Goal: Book appointment/travel/reservation

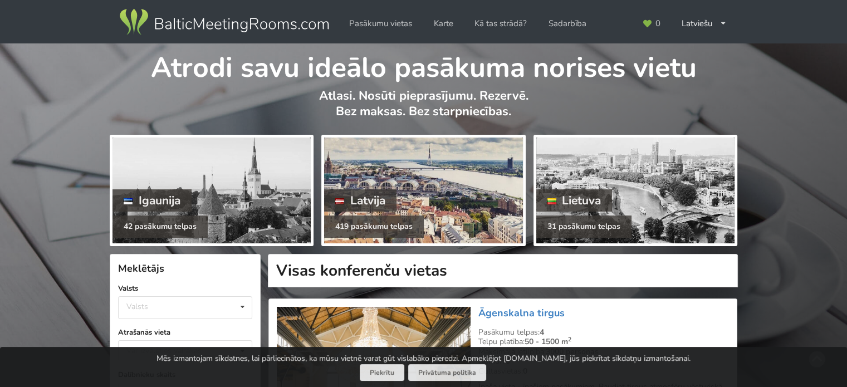
click at [385, 197] on div "Latvija" at bounding box center [360, 200] width 72 height 22
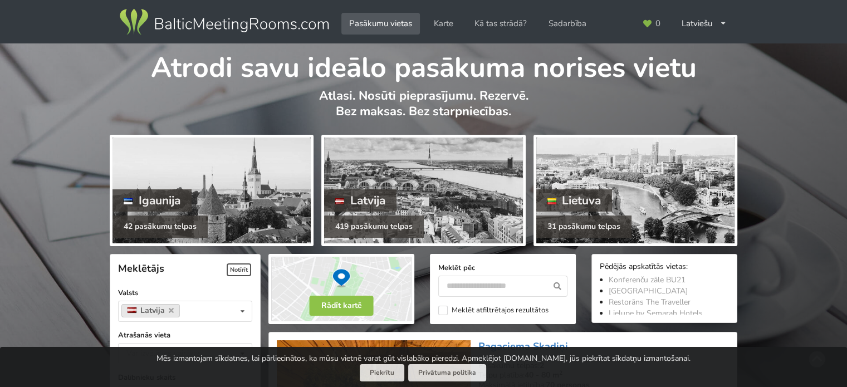
scroll to position [167, 0]
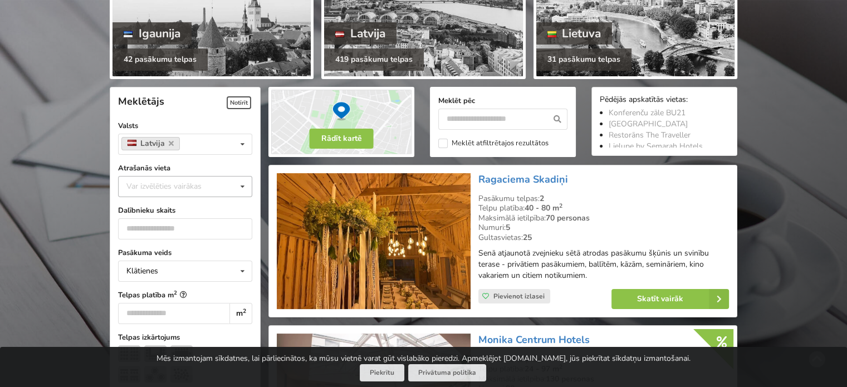
click at [185, 189] on div "Var izvēlēties vairākas" at bounding box center [175, 186] width 103 height 13
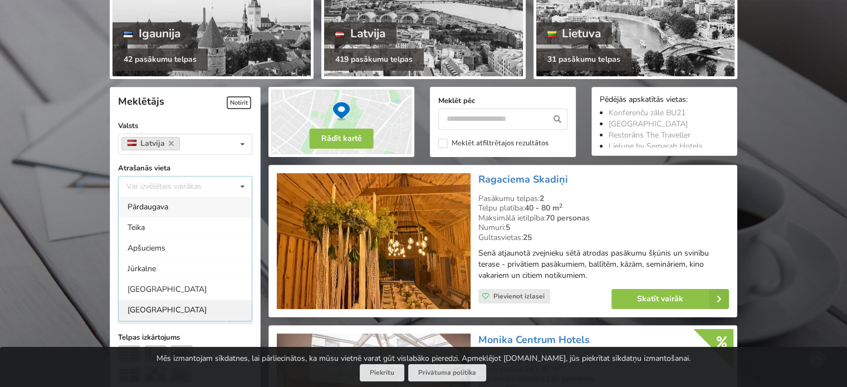
click at [140, 310] on div "[GEOGRAPHIC_DATA]" at bounding box center [185, 310] width 133 height 21
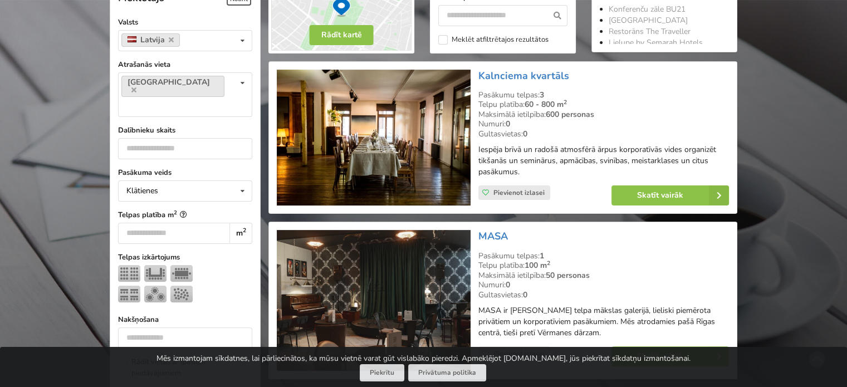
scroll to position [305, 0]
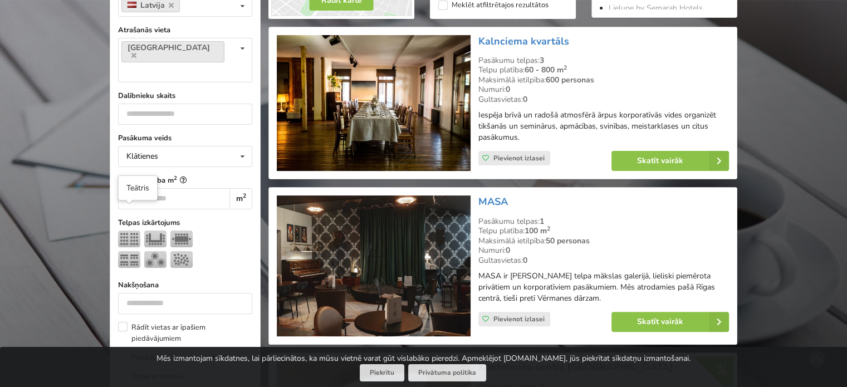
click at [123, 231] on img at bounding box center [129, 239] width 22 height 17
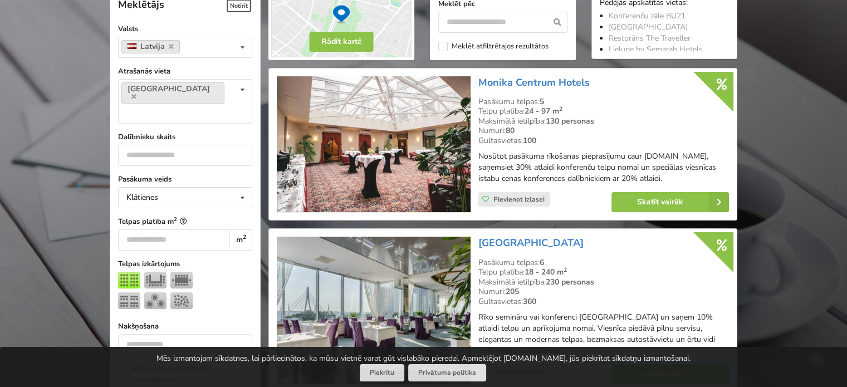
scroll to position [249, 0]
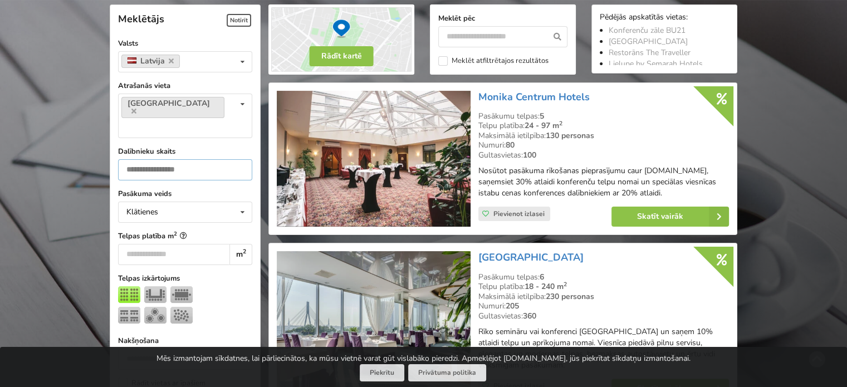
click at [137, 159] on input "number" at bounding box center [185, 169] width 134 height 21
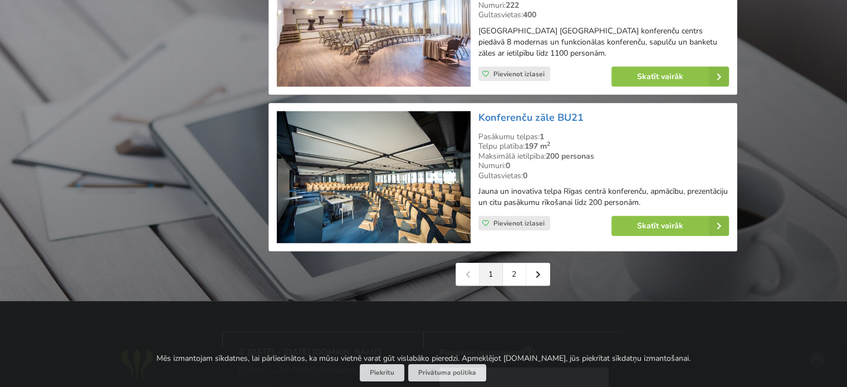
scroll to position [2644, 0]
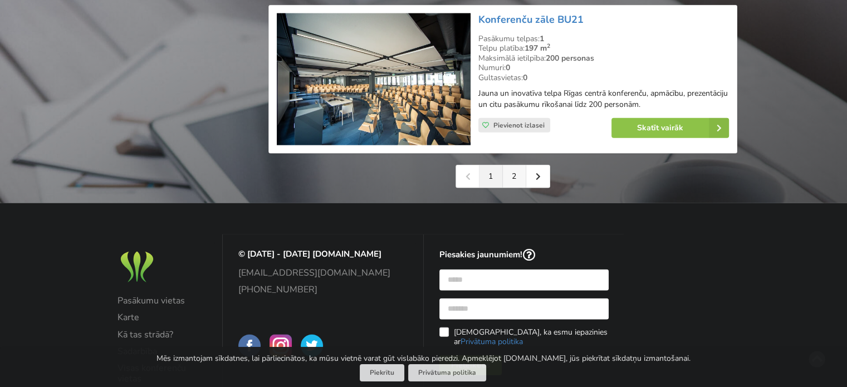
type input "***"
click at [516, 183] on link "2" at bounding box center [514, 176] width 23 height 22
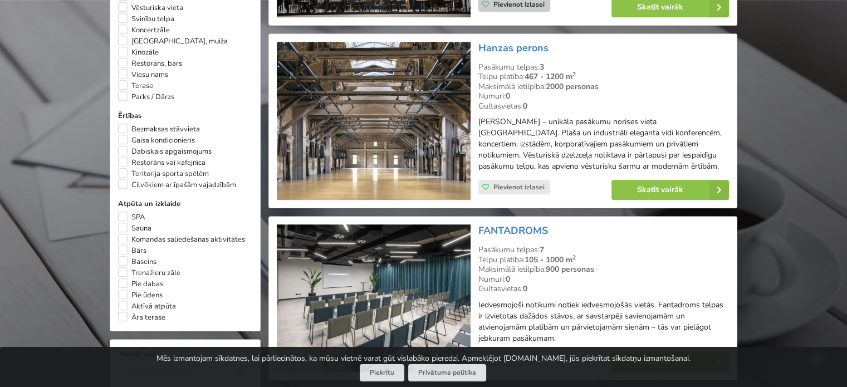
scroll to position [780, 0]
